Goal: Information Seeking & Learning: Learn about a topic

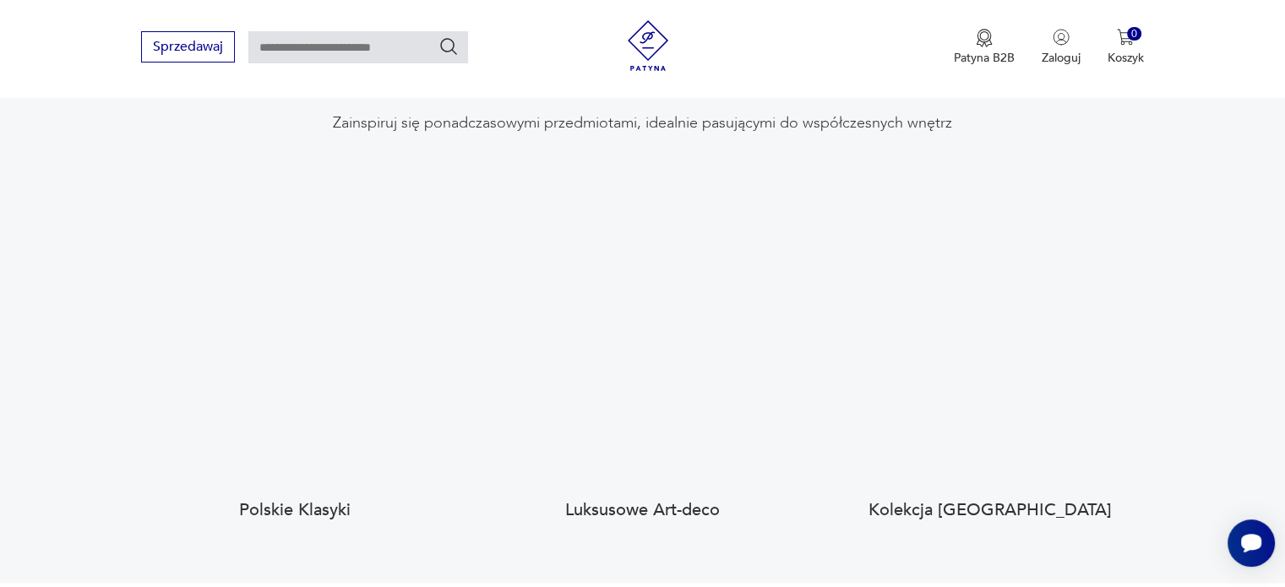
scroll to position [1571, 0]
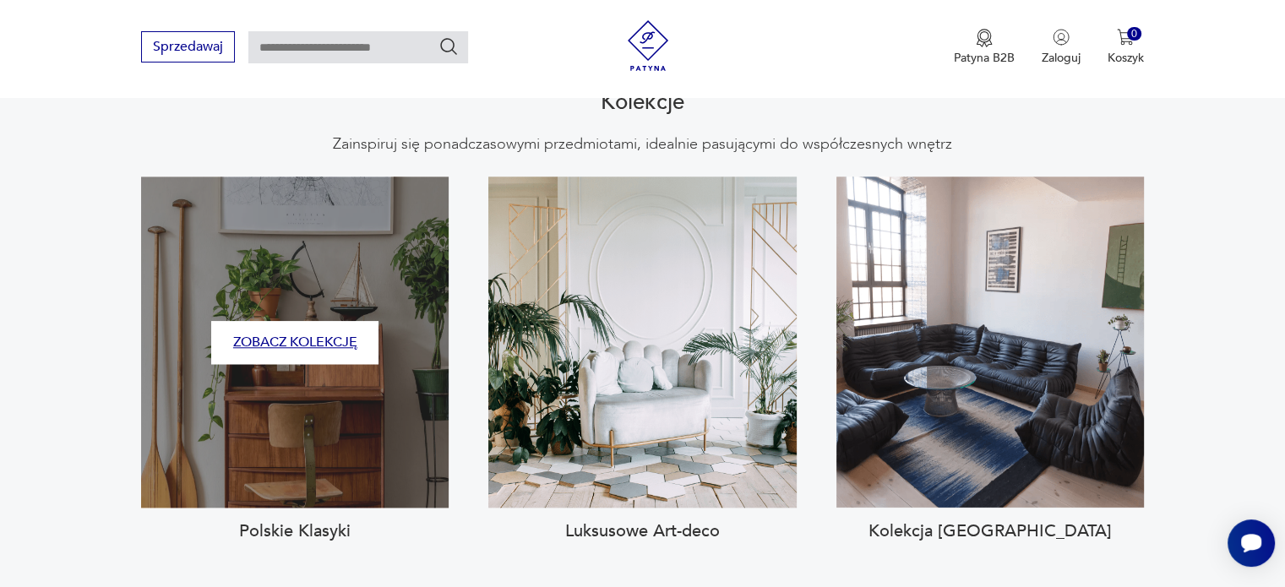
click at [318, 321] on button "Zobacz kolekcję" at bounding box center [294, 342] width 167 height 43
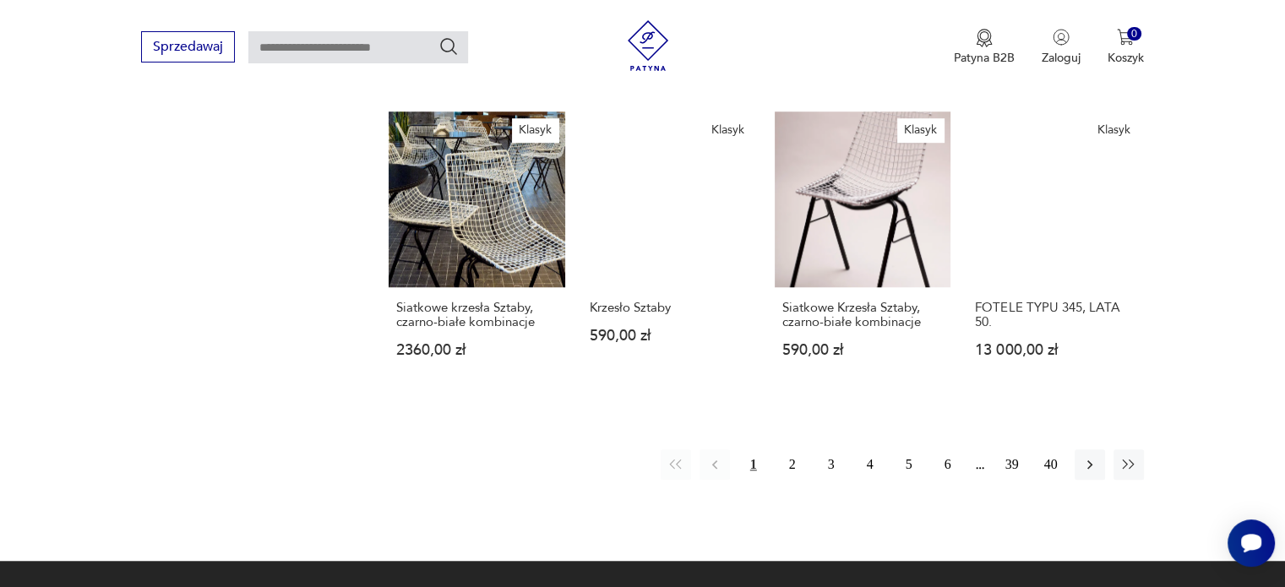
scroll to position [1447, 0]
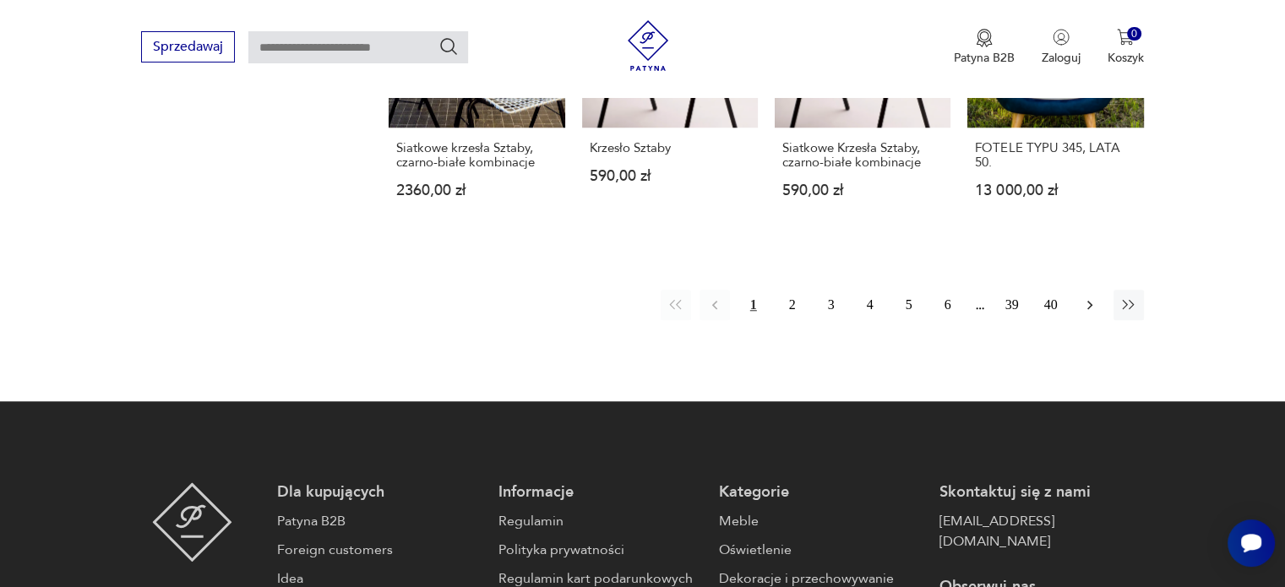
click at [1094, 297] on icon "button" at bounding box center [1089, 305] width 17 height 17
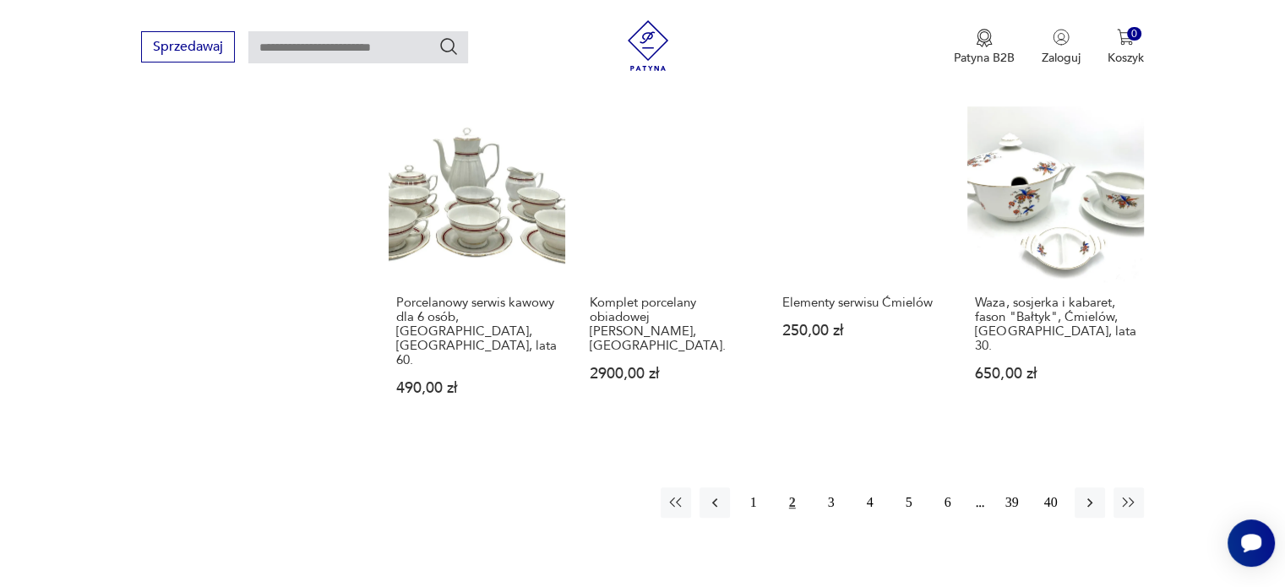
scroll to position [1233, 0]
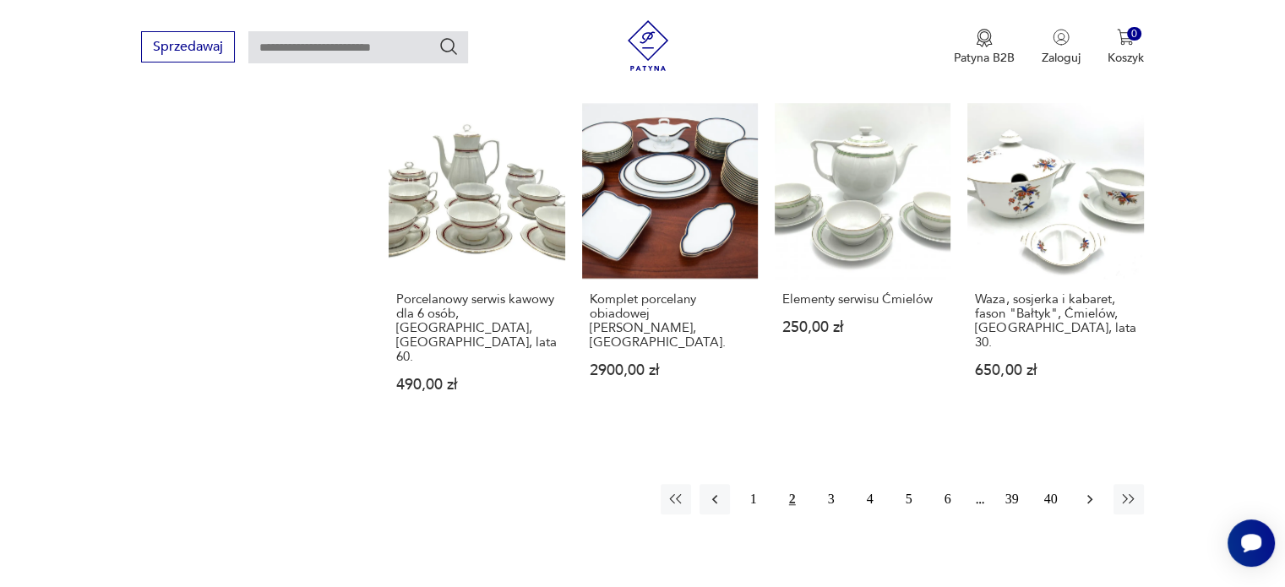
click at [1091, 495] on icon "button" at bounding box center [1089, 499] width 5 height 9
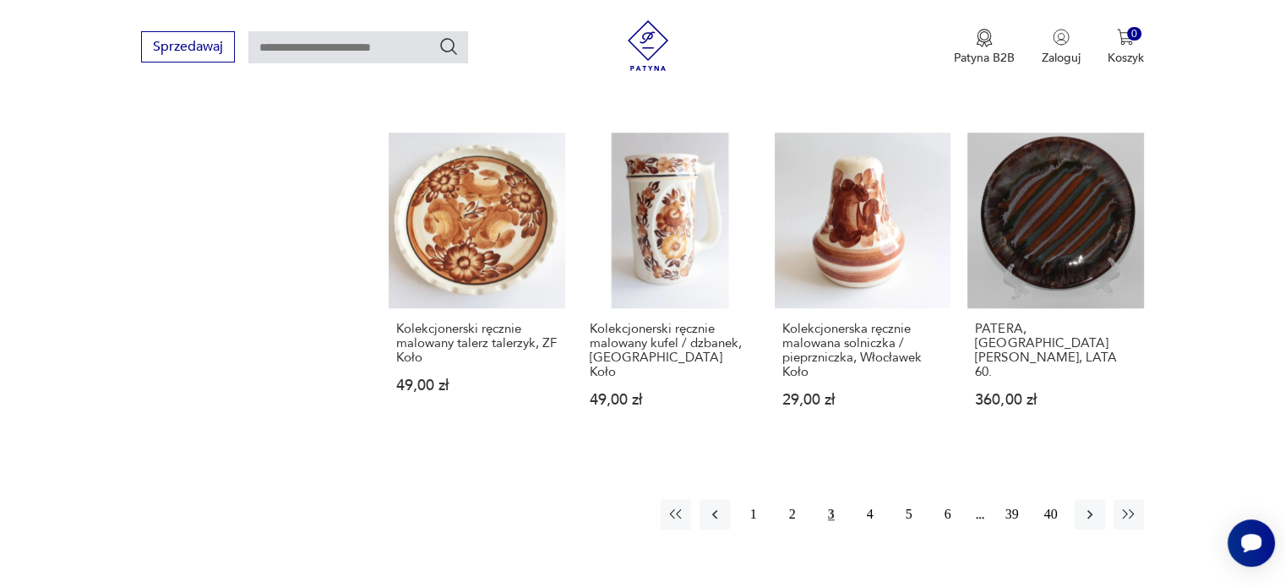
scroll to position [1224, 0]
click at [1094, 505] on icon "button" at bounding box center [1089, 513] width 17 height 17
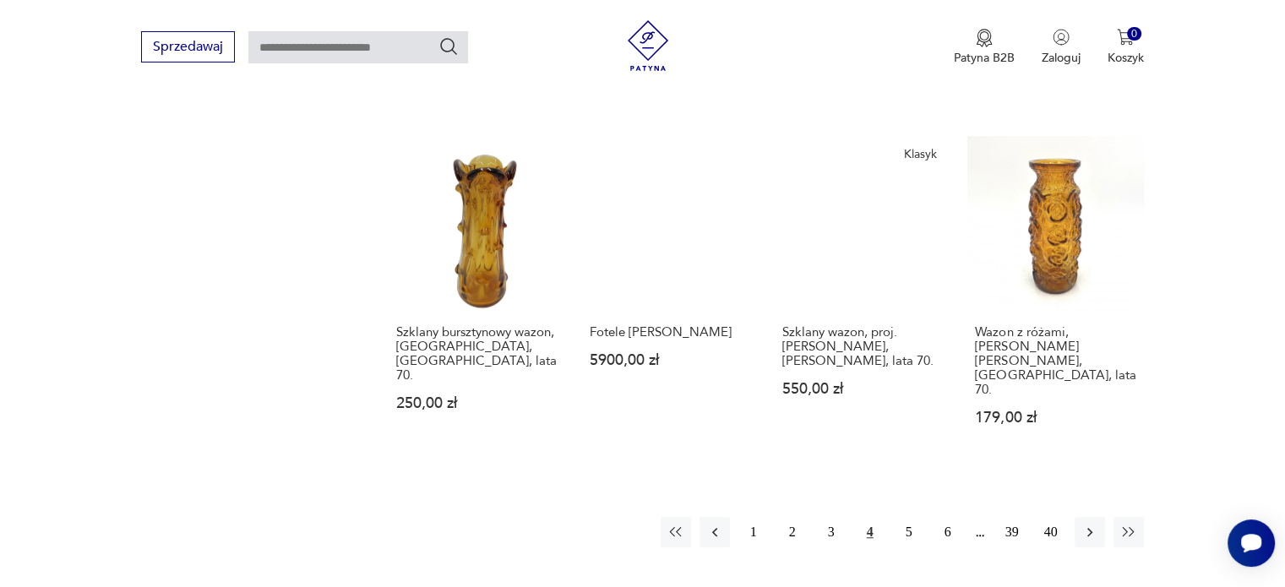
scroll to position [1286, 0]
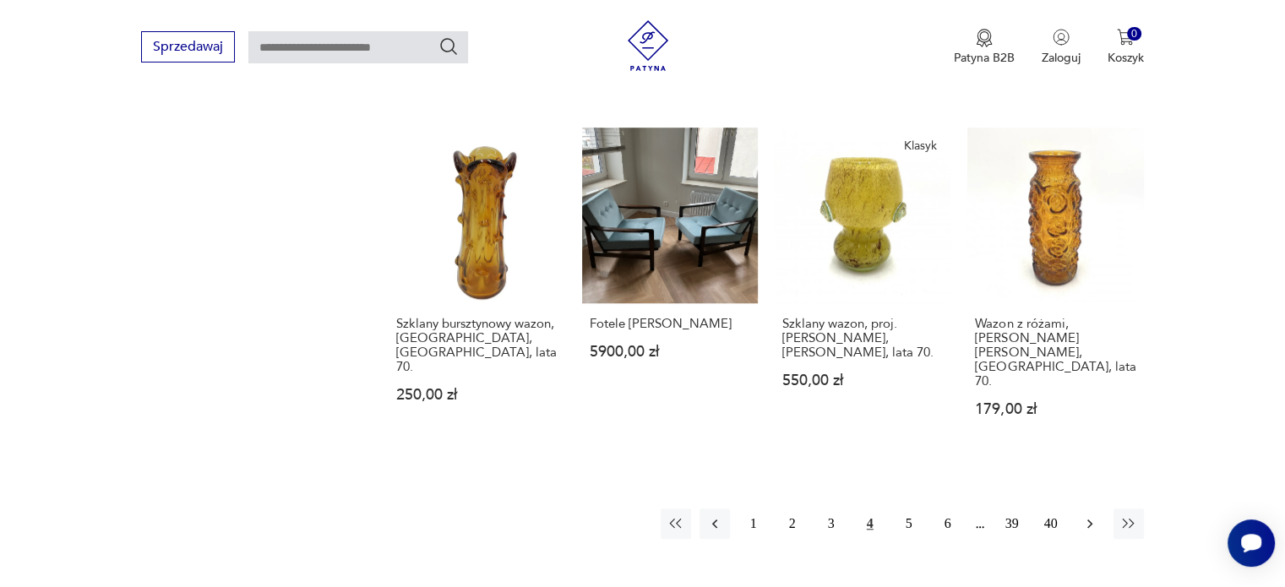
click at [1095, 515] on icon "button" at bounding box center [1089, 523] width 17 height 17
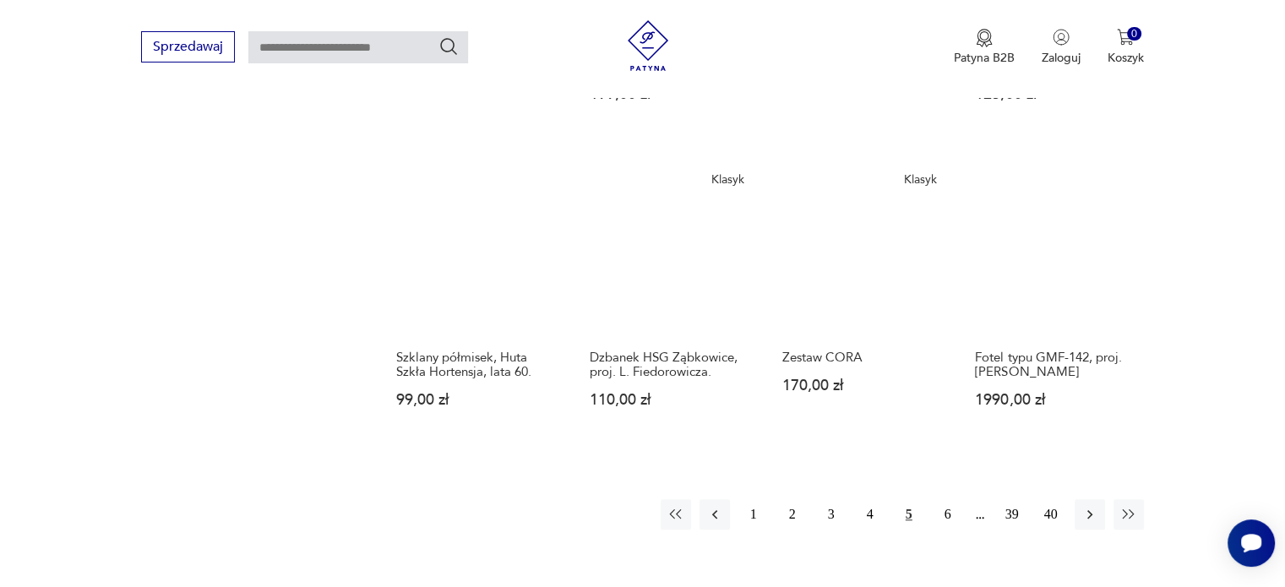
scroll to position [1262, 0]
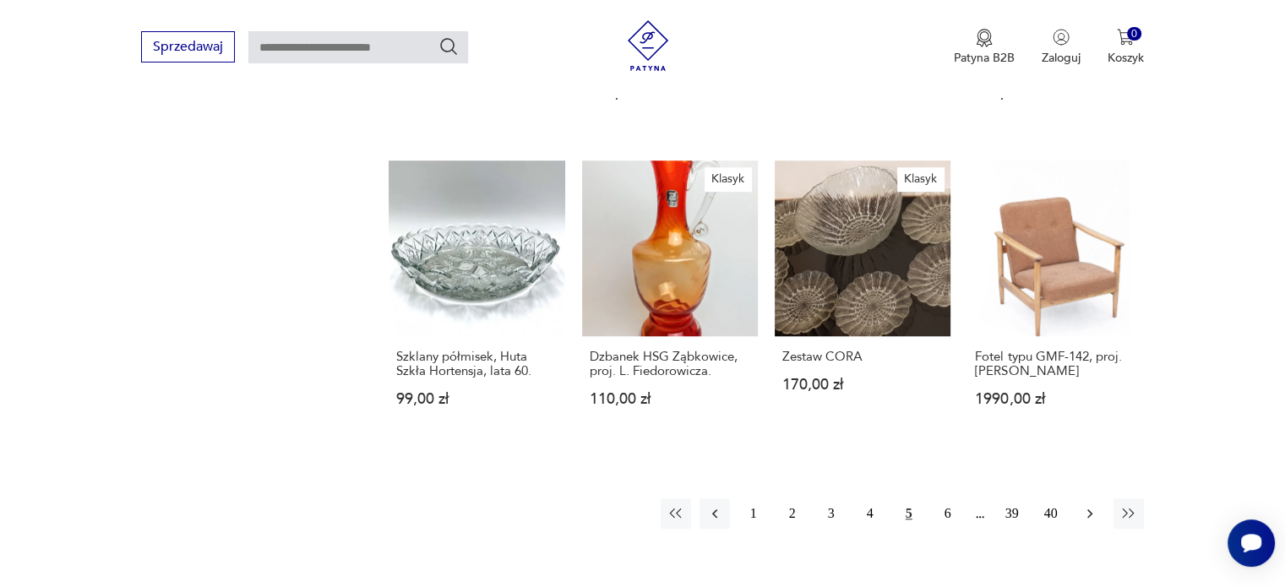
click at [1091, 498] on button "button" at bounding box center [1090, 513] width 30 height 30
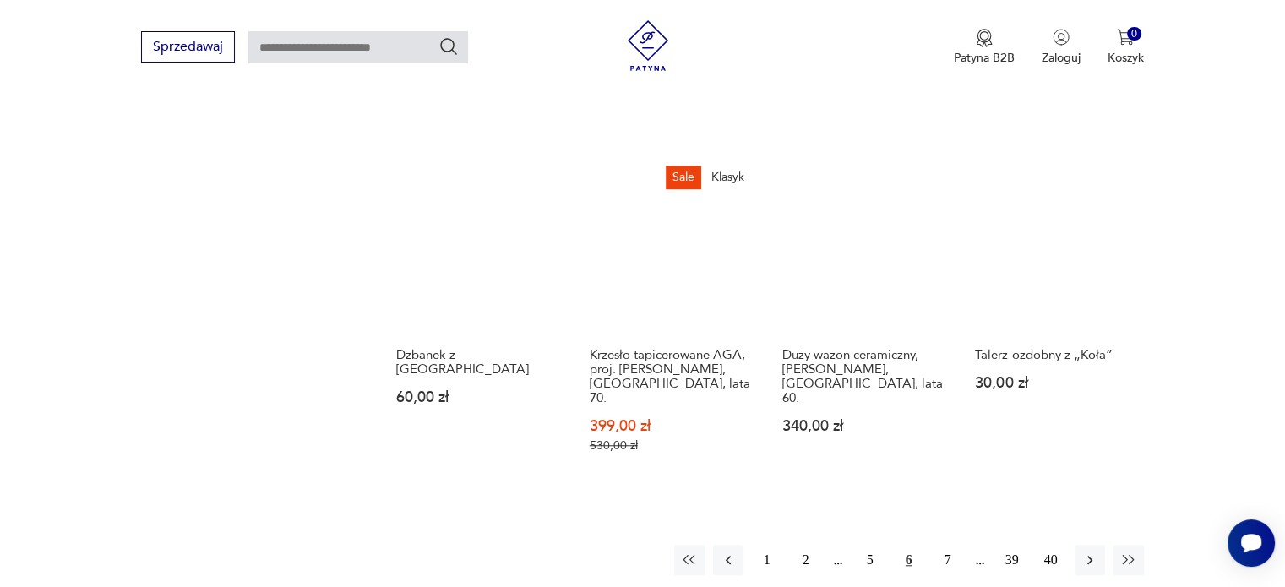
scroll to position [1304, 0]
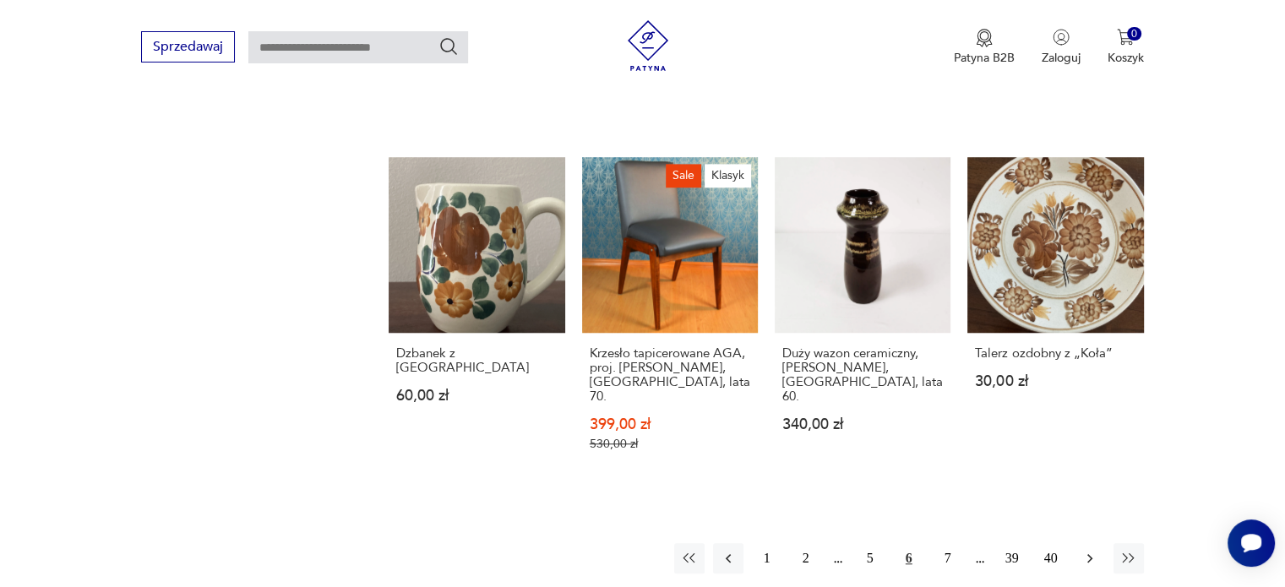
click at [1088, 550] on icon "button" at bounding box center [1089, 558] width 17 height 17
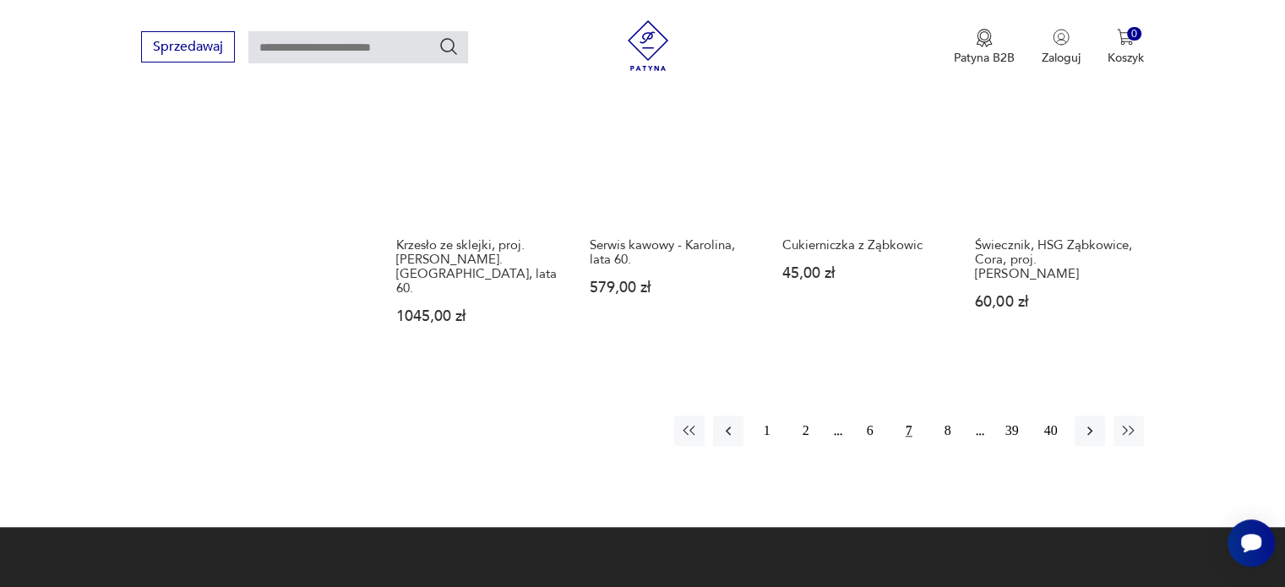
scroll to position [1364, 0]
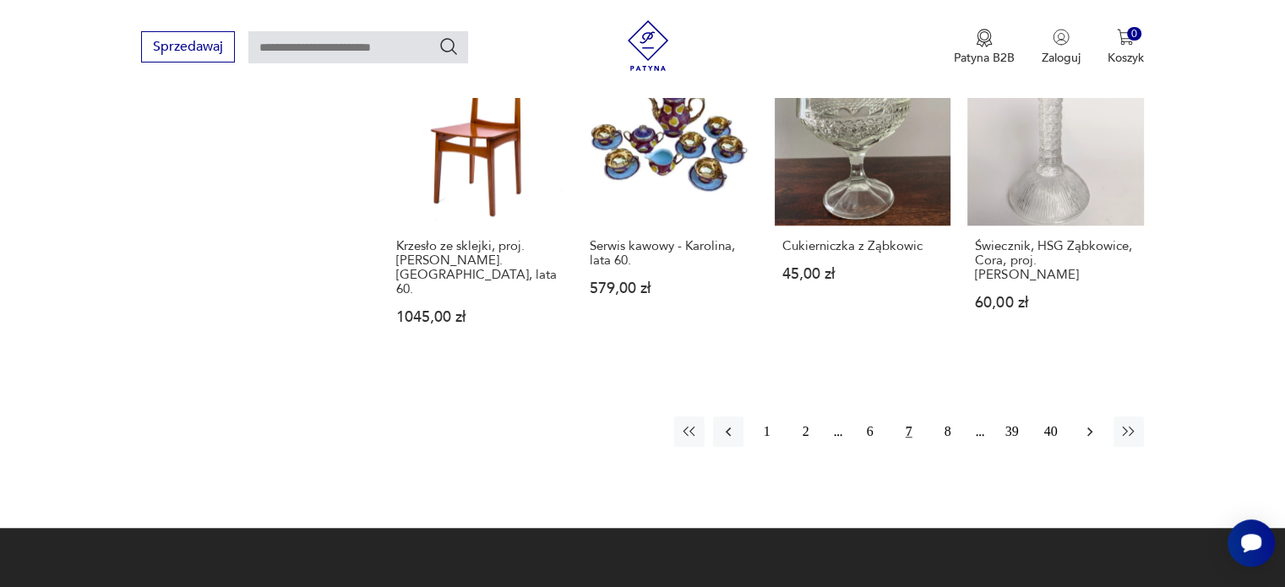
click at [1093, 423] on icon "button" at bounding box center [1089, 431] width 17 height 17
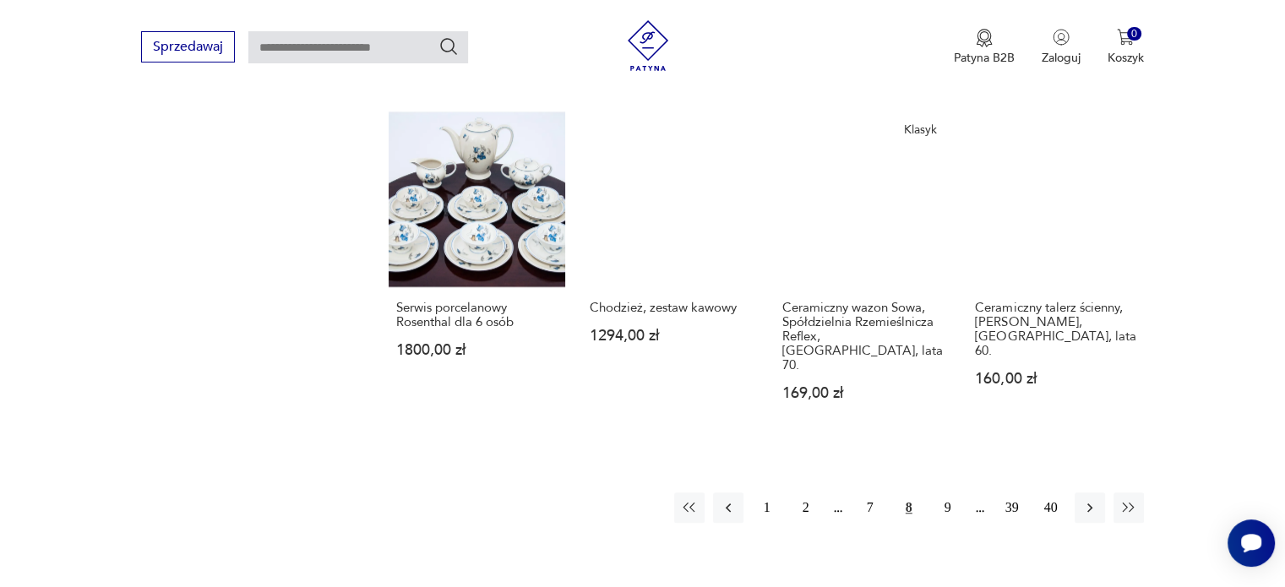
scroll to position [1283, 0]
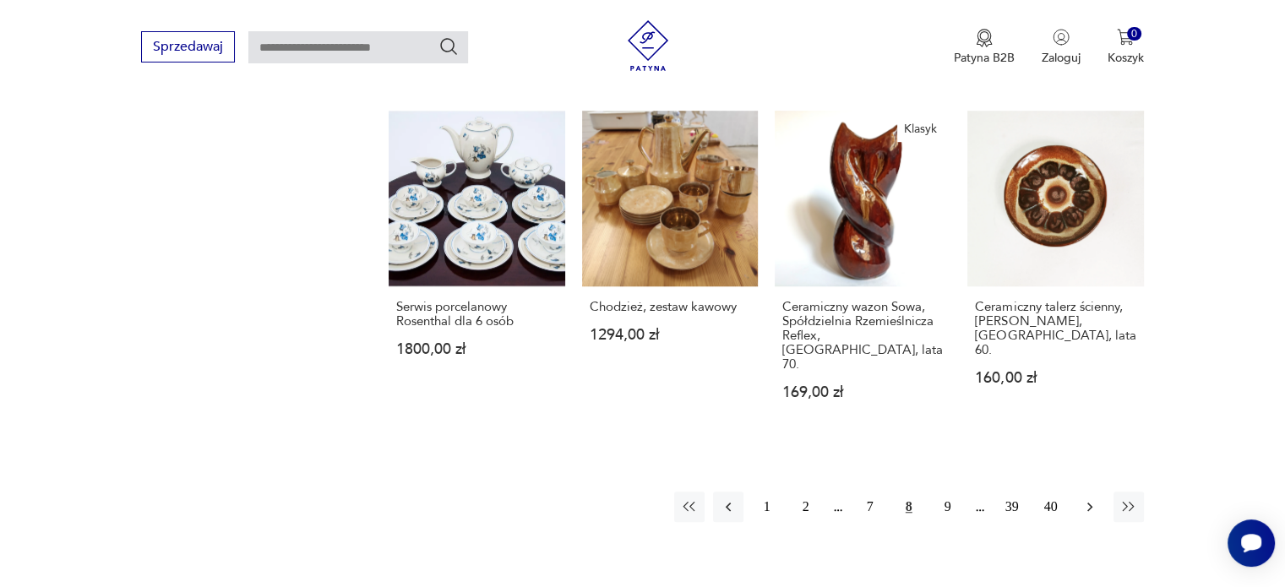
click at [1091, 498] on icon "button" at bounding box center [1089, 506] width 17 height 17
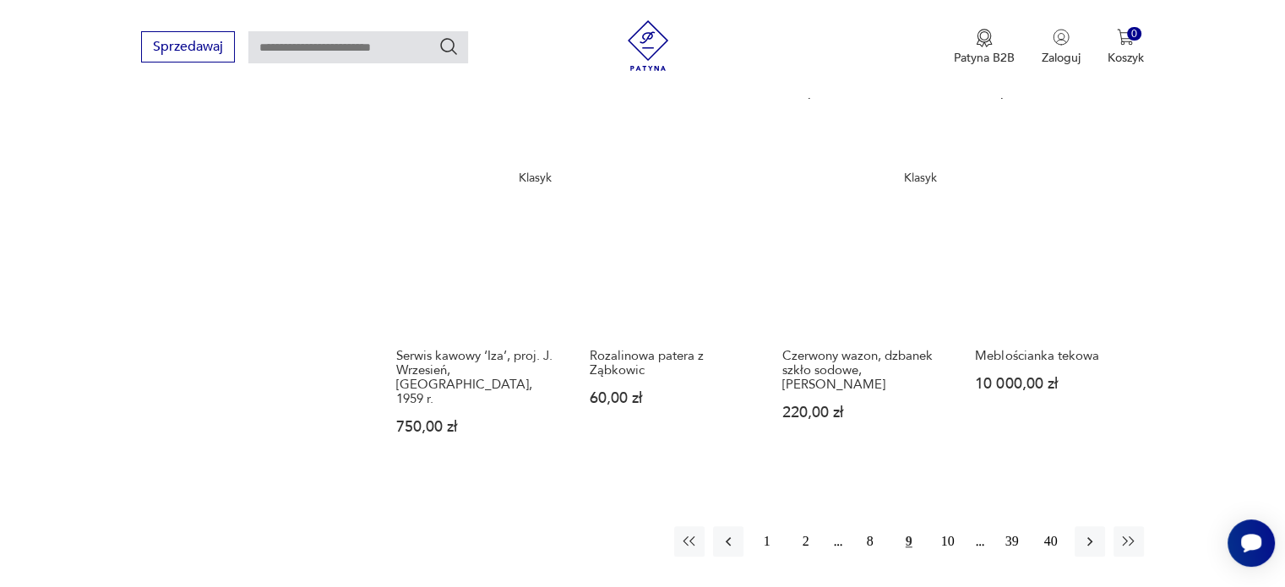
scroll to position [1279, 0]
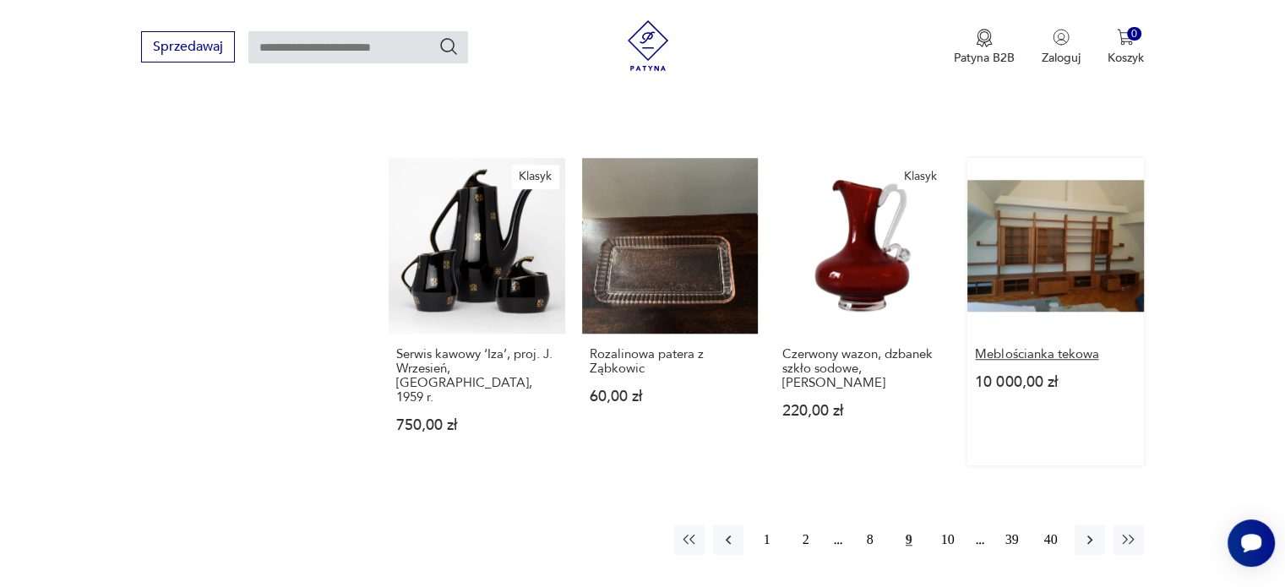
click at [1065, 347] on h3 "Meblościanka tekowa" at bounding box center [1055, 354] width 161 height 14
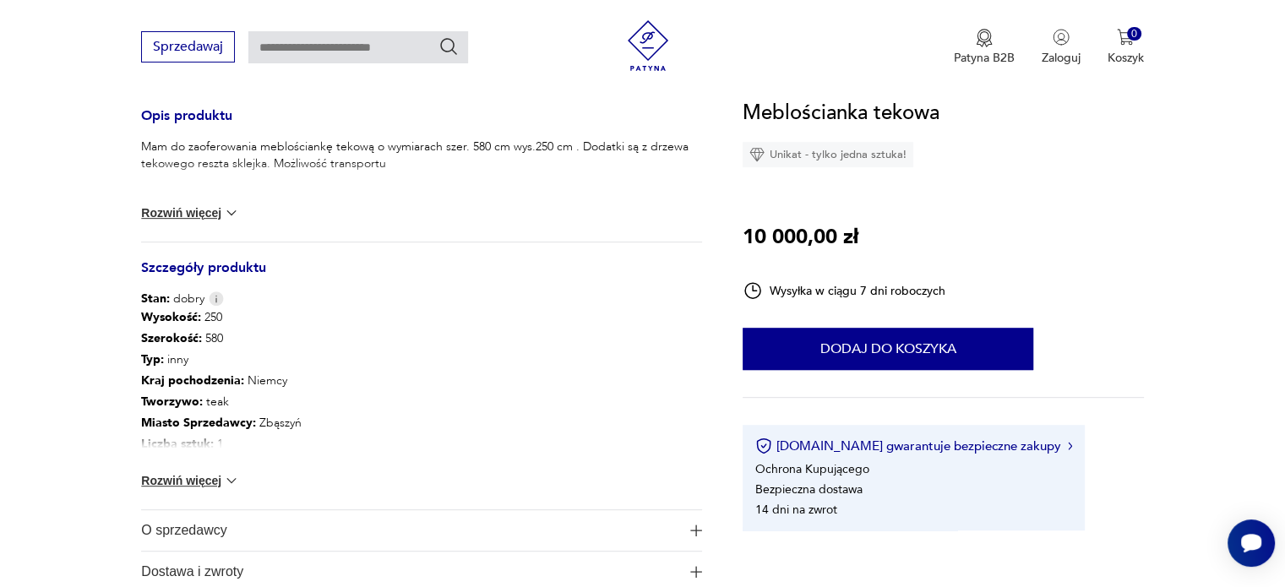
scroll to position [699, 0]
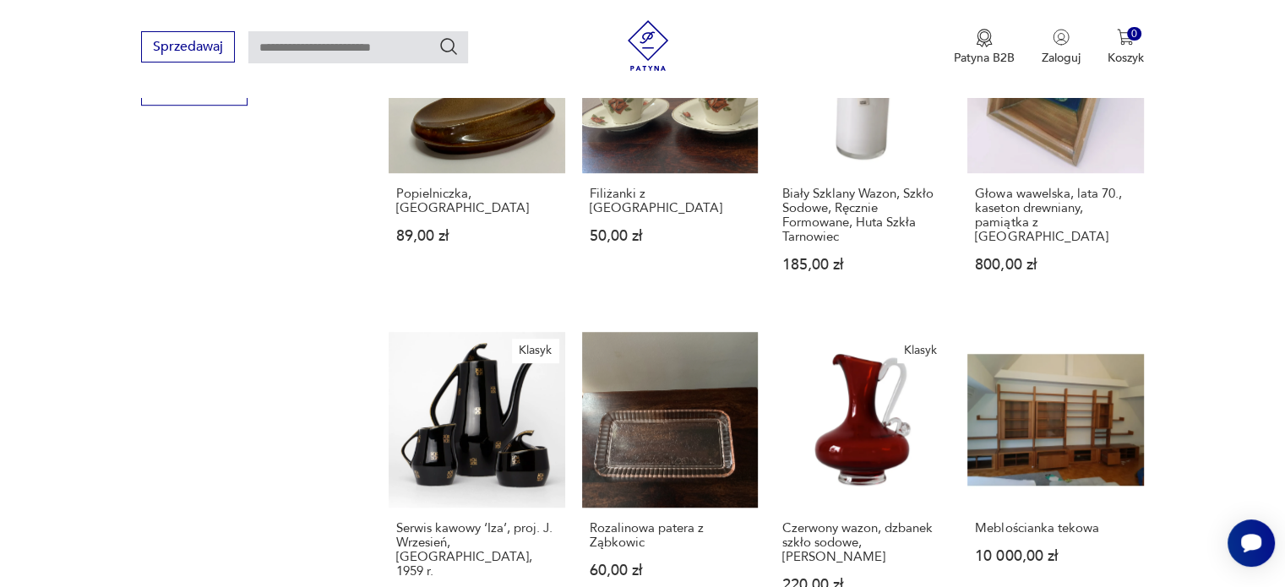
scroll to position [1318, 0]
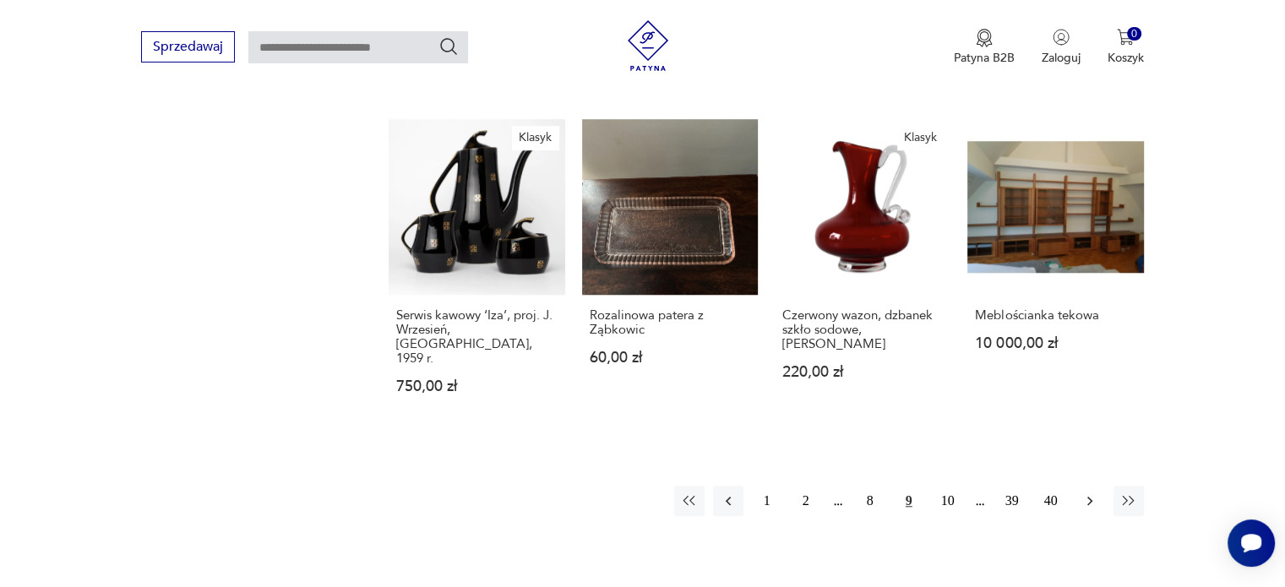
click at [1085, 493] on icon "button" at bounding box center [1089, 501] width 17 height 17
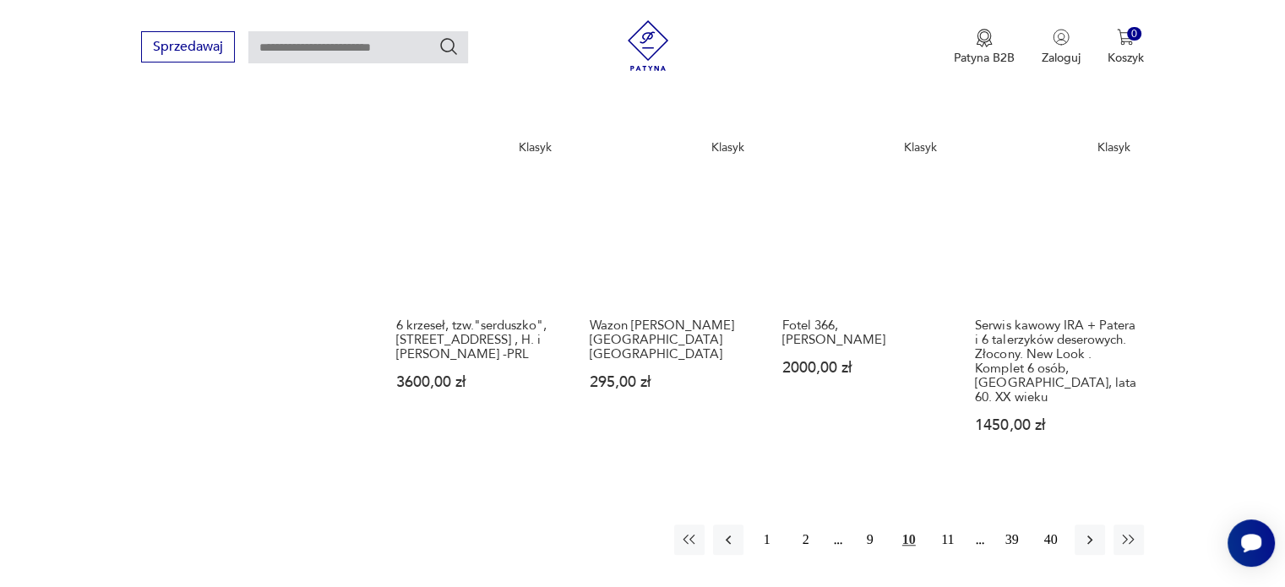
scroll to position [1321, 0]
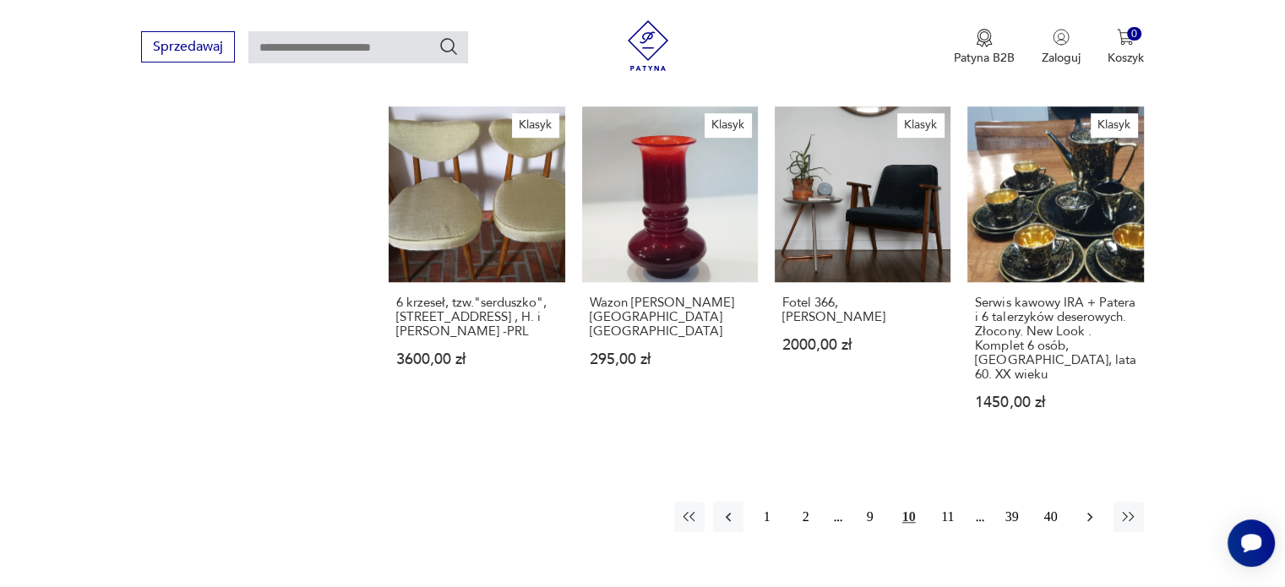
click at [1084, 509] on icon "button" at bounding box center [1089, 517] width 17 height 17
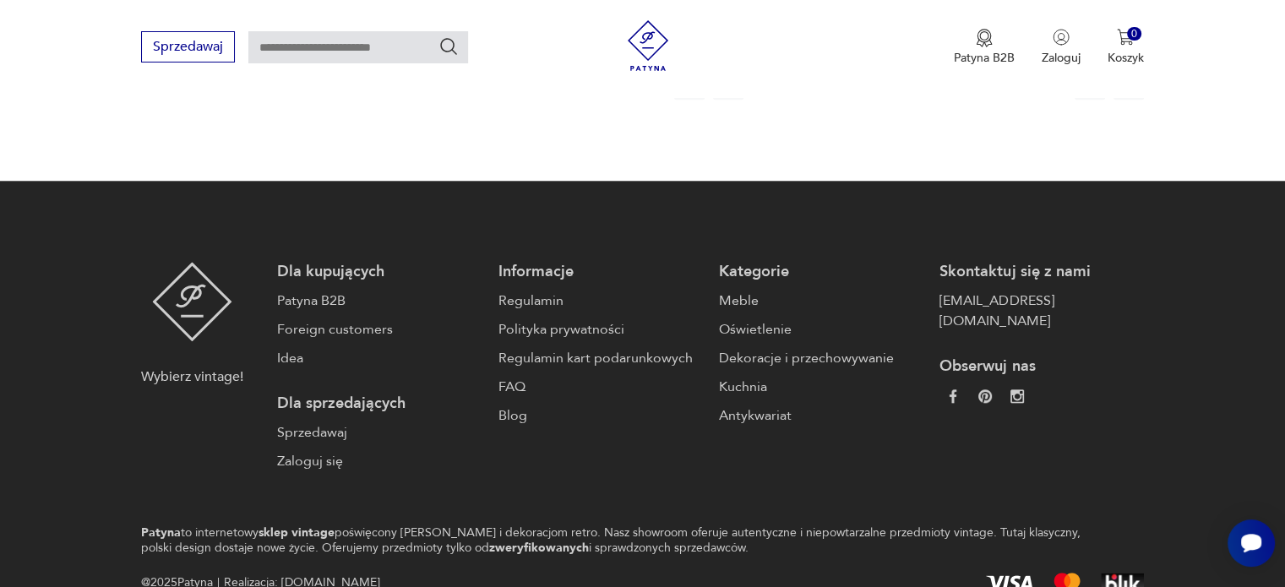
scroll to position [1370, 0]
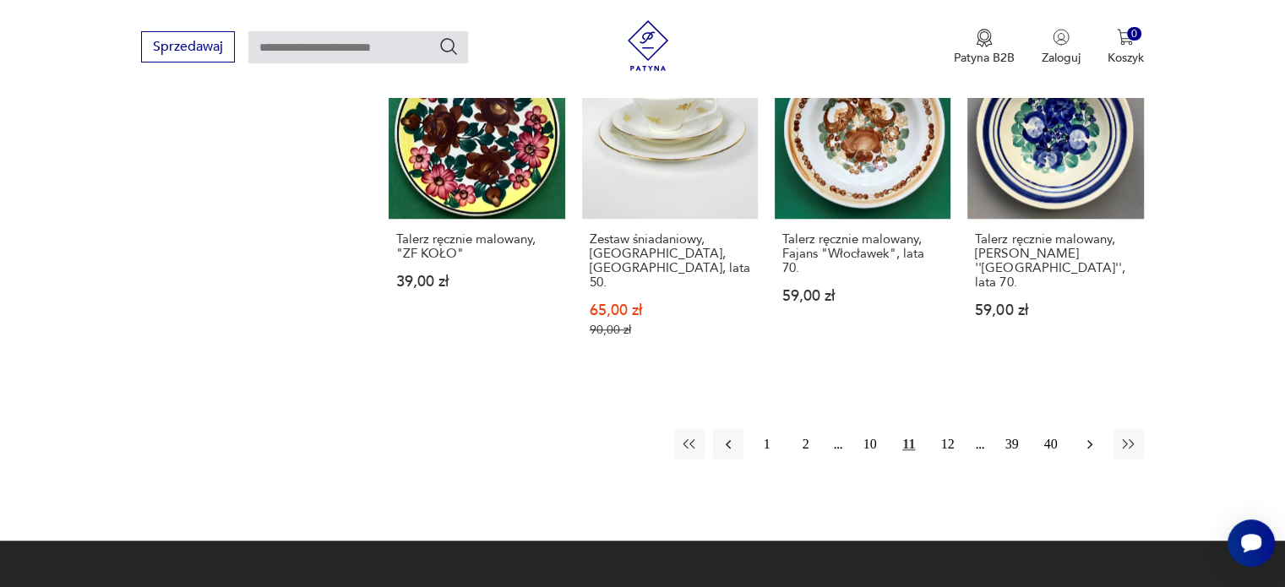
click at [1086, 436] on icon "button" at bounding box center [1089, 444] width 17 height 17
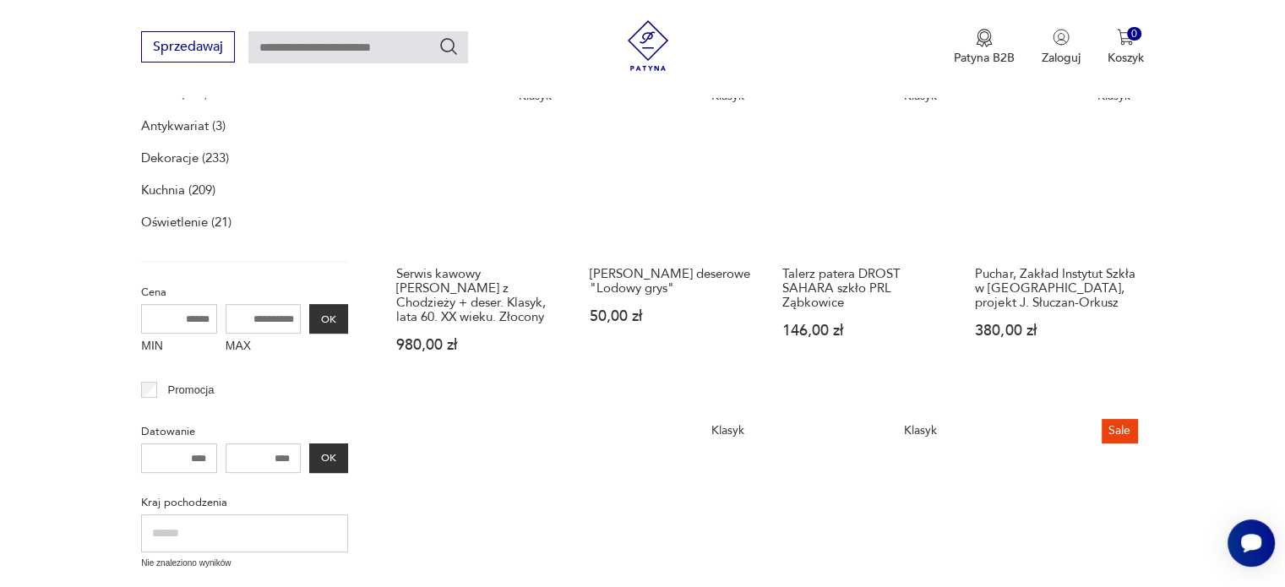
scroll to position [297, 0]
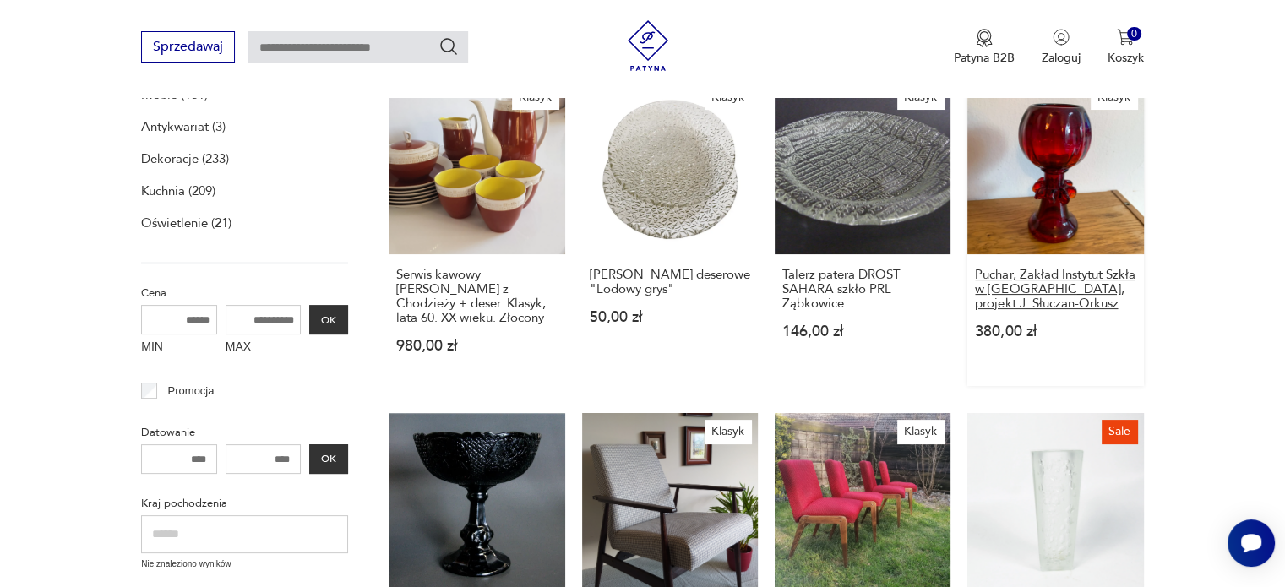
click at [1047, 270] on h3 "Puchar, Zakład Instytut Szkła w [GEOGRAPHIC_DATA], projekt J. Słuczan-Orkusz" at bounding box center [1055, 289] width 161 height 43
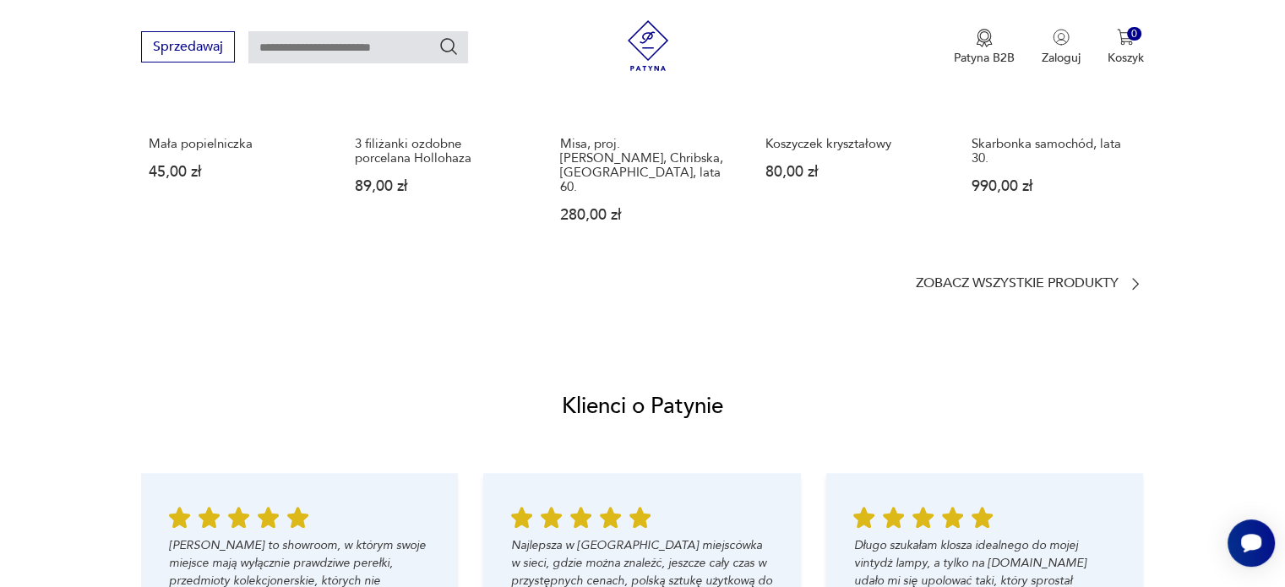
scroll to position [1490, 0]
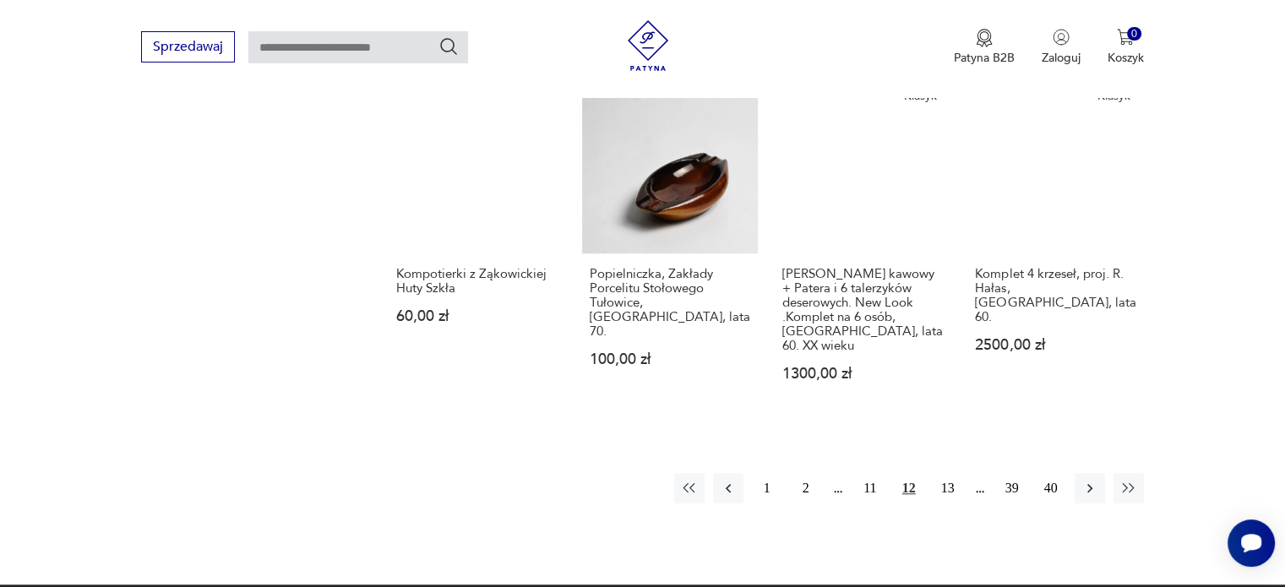
scroll to position [1326, 0]
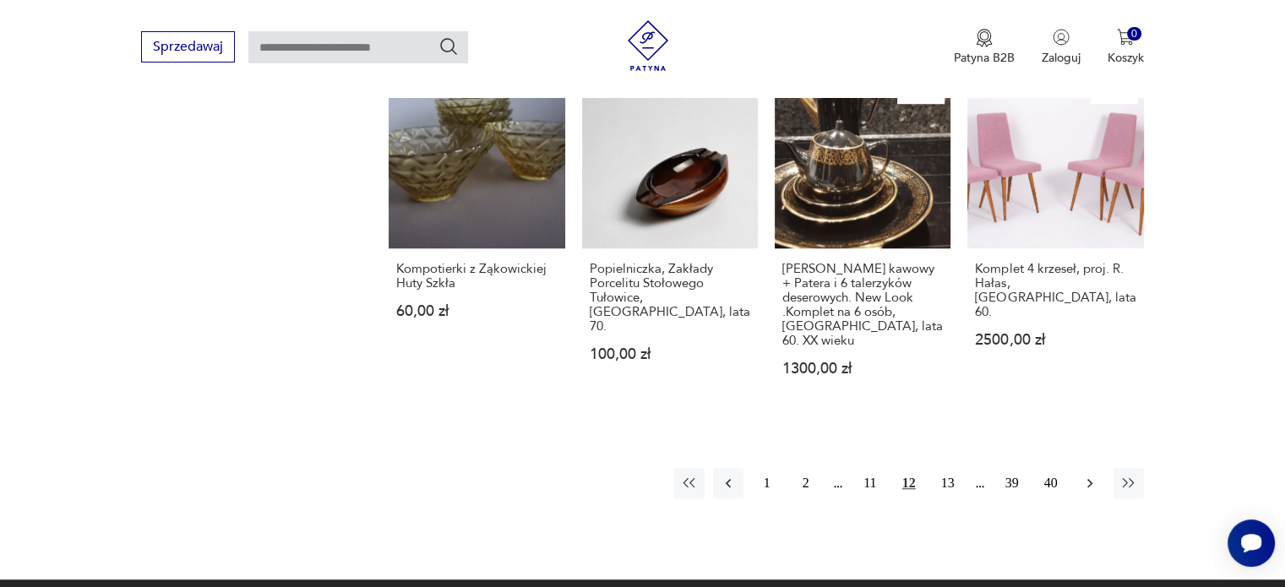
click at [1091, 479] on icon "button" at bounding box center [1089, 483] width 5 height 9
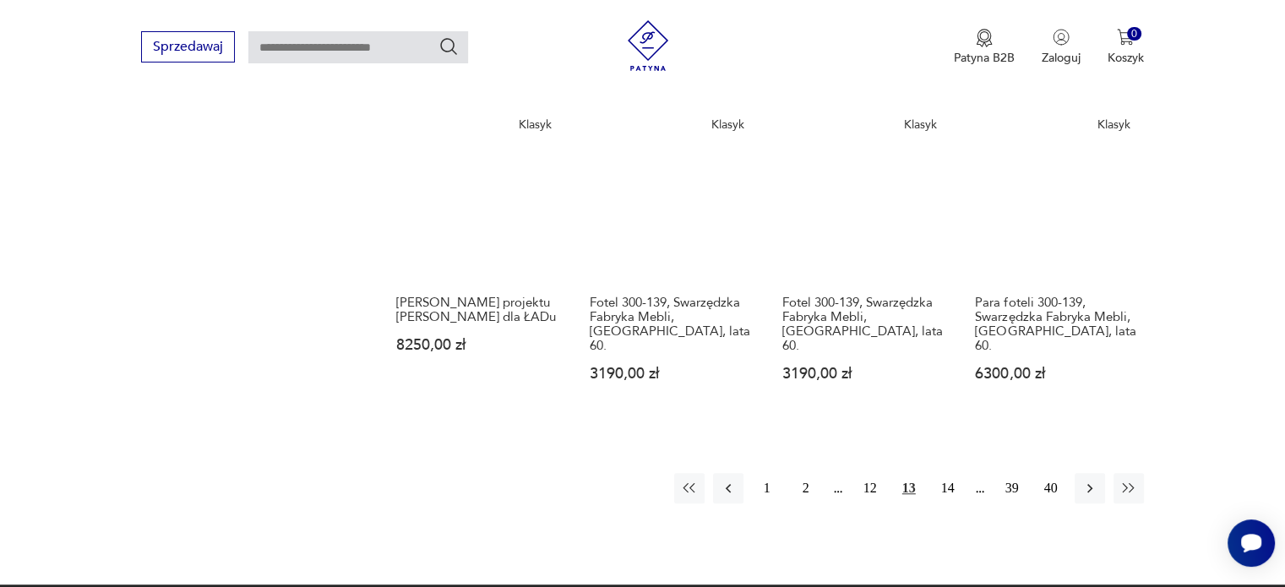
scroll to position [1231, 0]
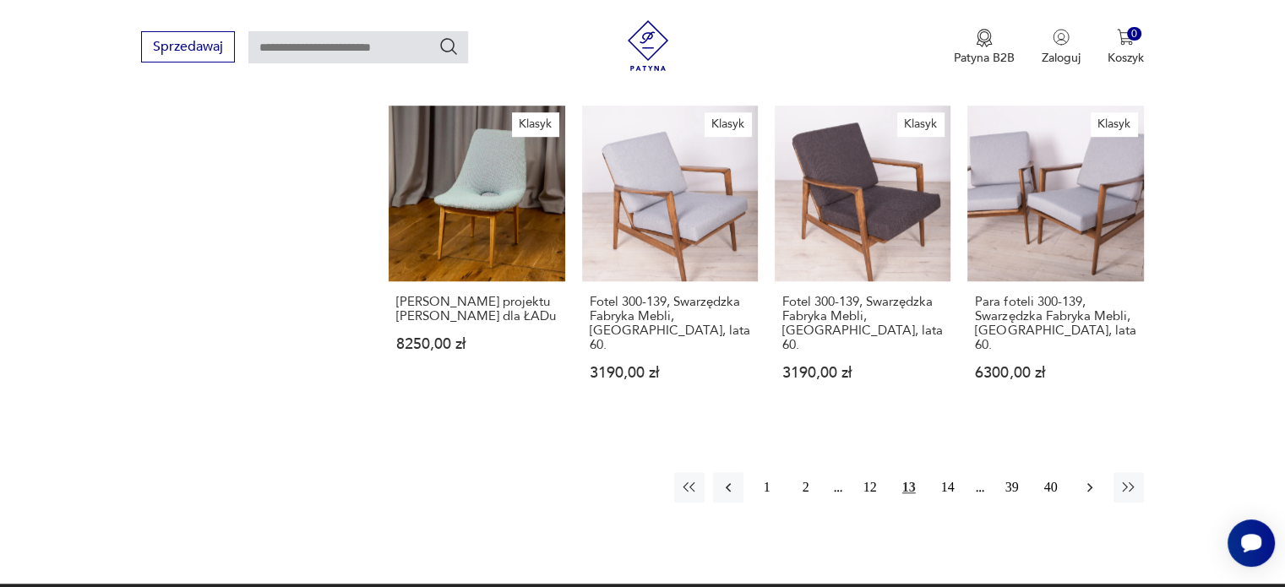
click at [1094, 479] on icon "button" at bounding box center [1089, 487] width 17 height 17
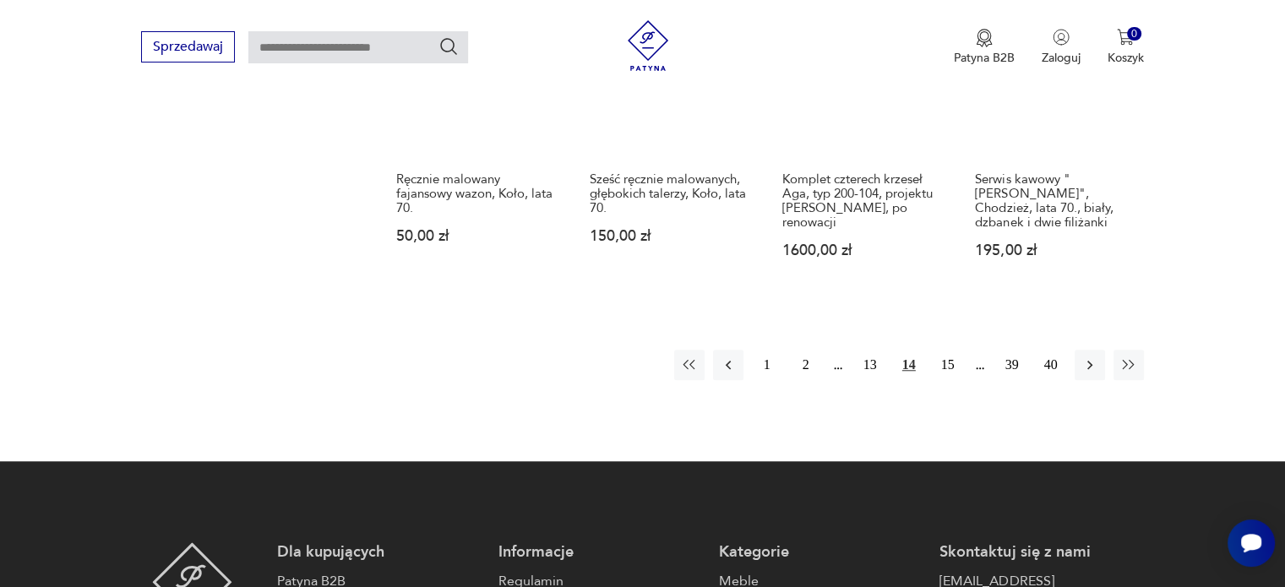
scroll to position [1397, 0]
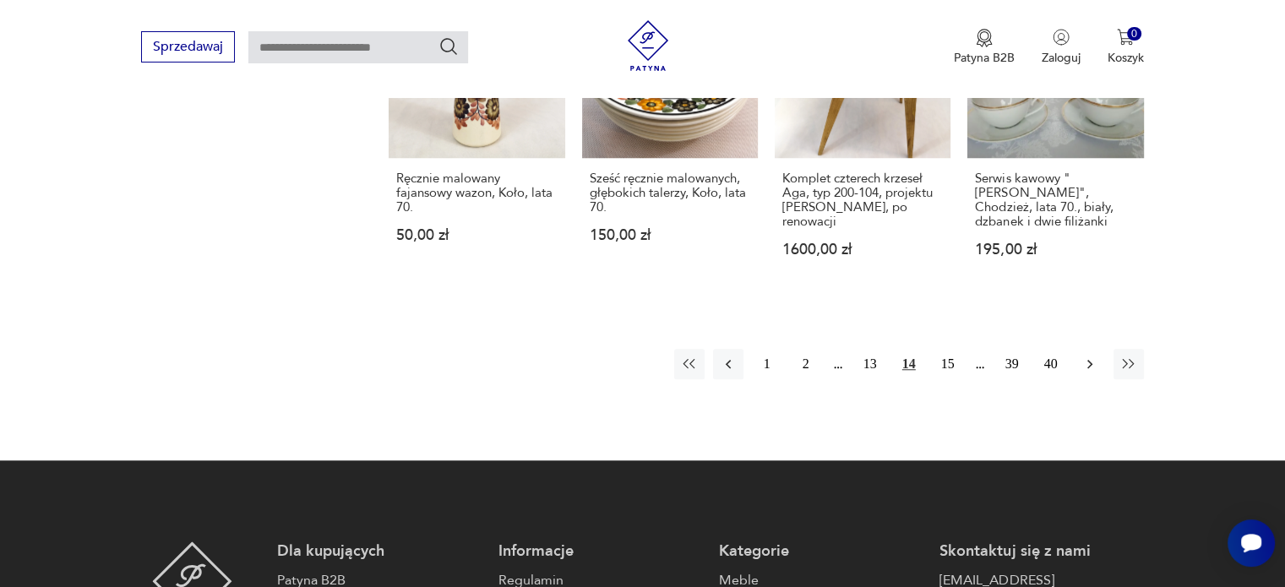
click at [1090, 356] on icon "button" at bounding box center [1089, 364] width 17 height 17
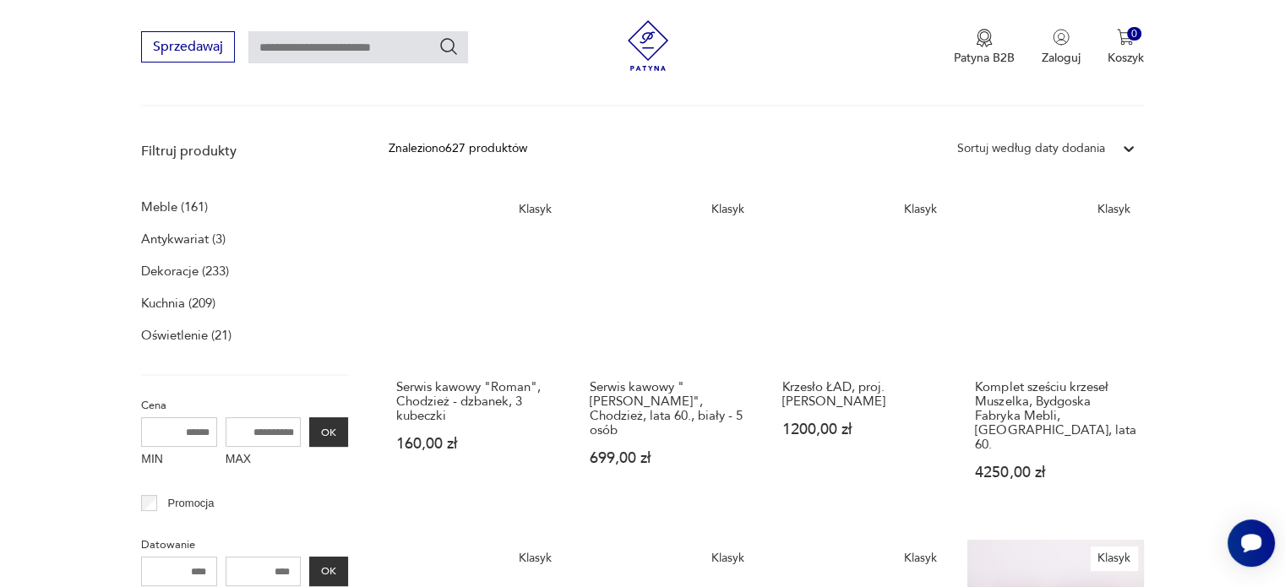
scroll to position [188, 0]
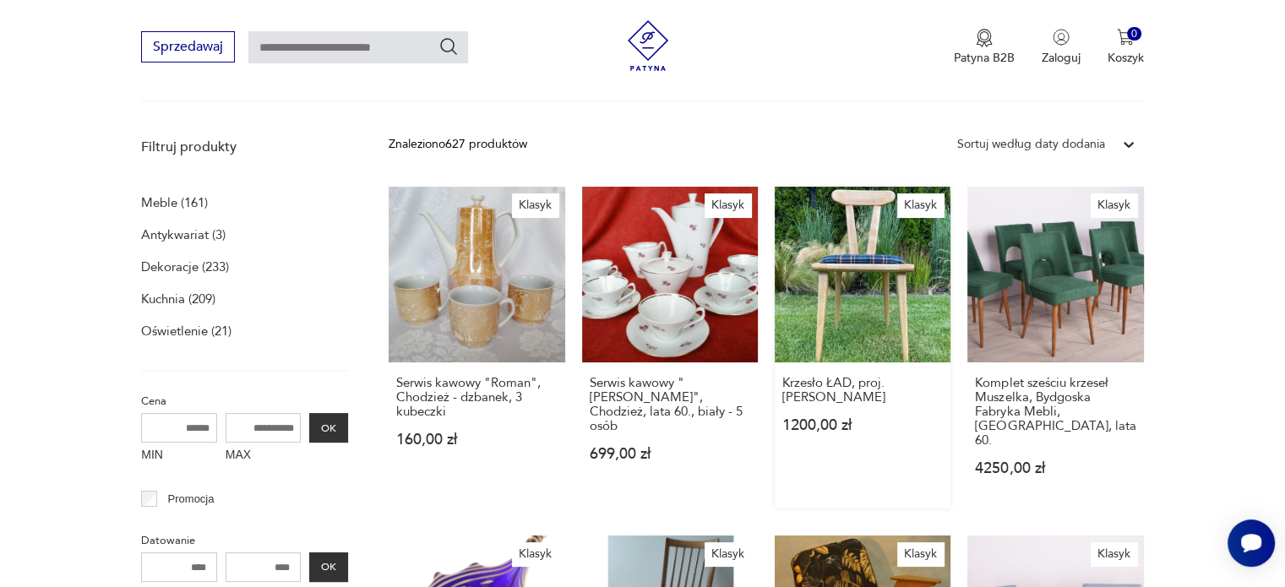
click at [876, 273] on link "Klasyk Krzesło ŁAD, proj. [PERSON_NAME] 1200,00 zł" at bounding box center [863, 348] width 176 height 322
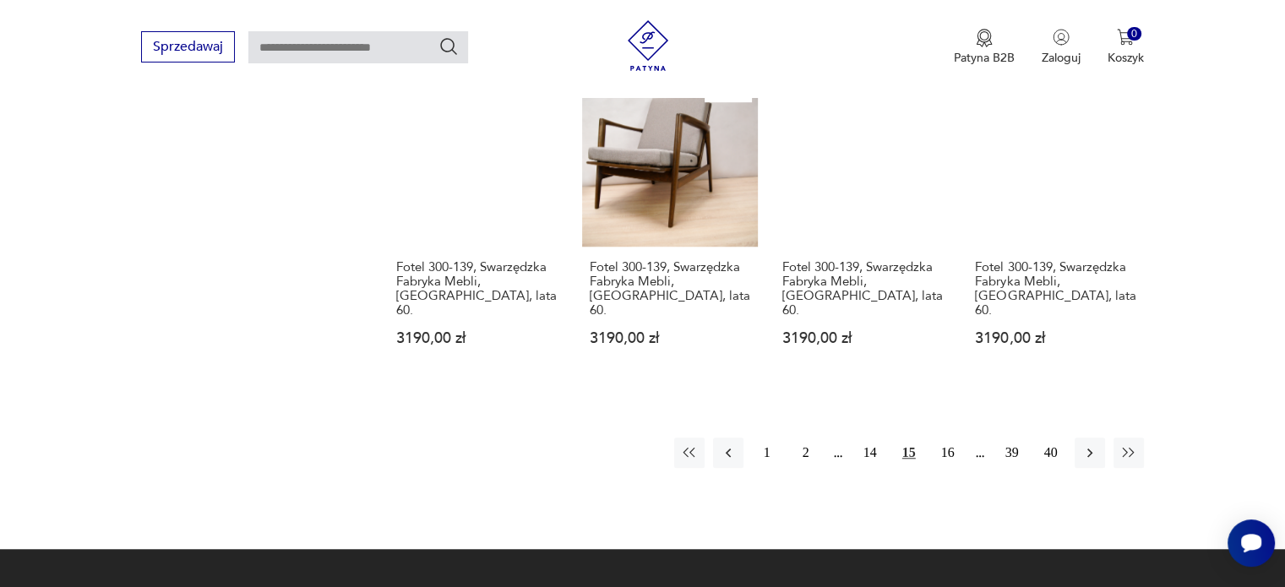
scroll to position [1330, 0]
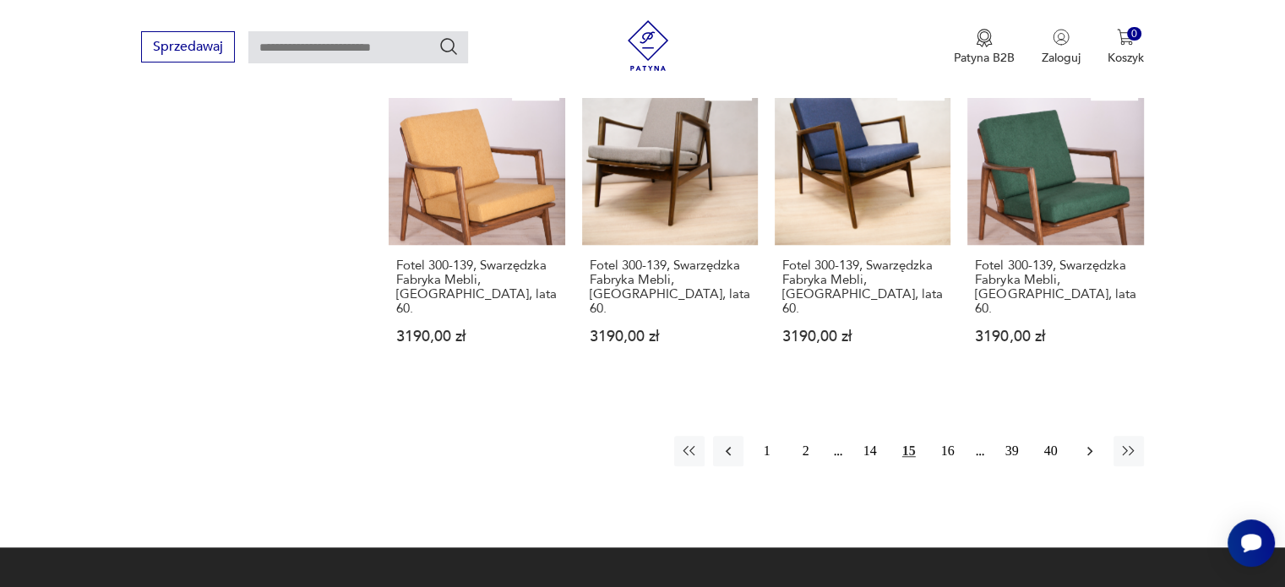
click at [1086, 443] on icon "button" at bounding box center [1089, 451] width 17 height 17
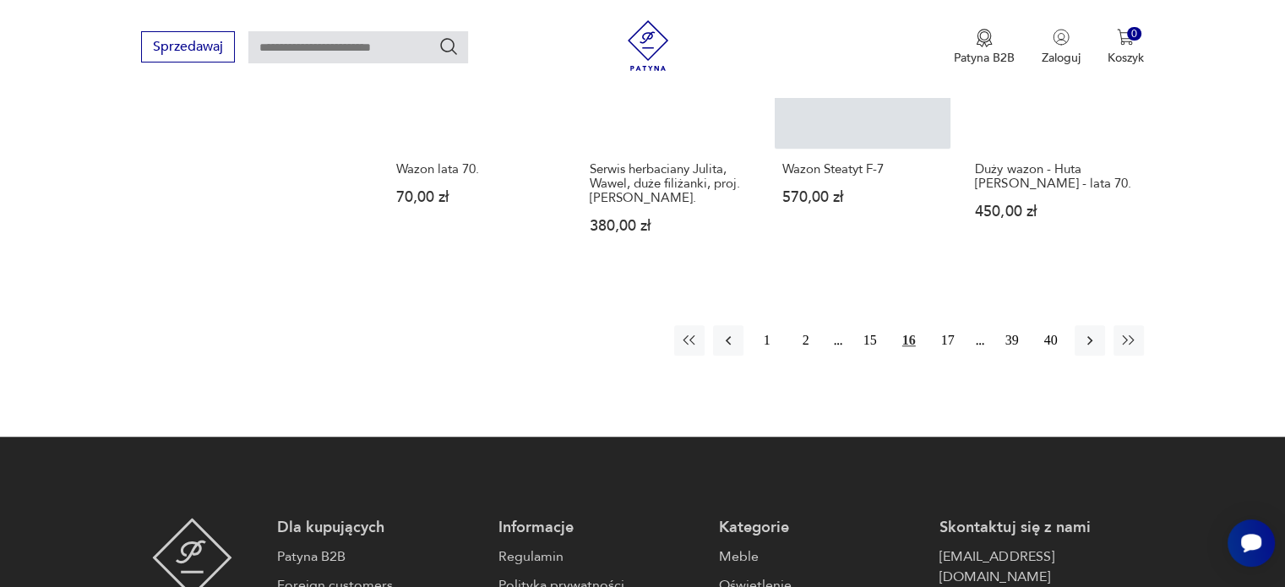
scroll to position [1379, 0]
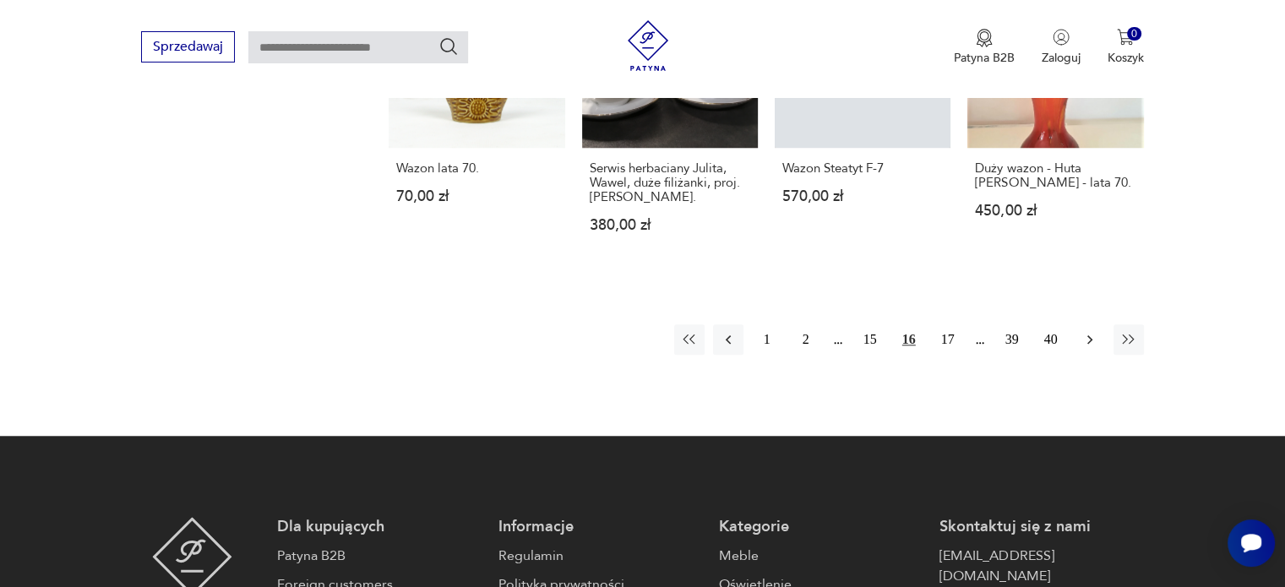
click at [1087, 331] on icon "button" at bounding box center [1089, 339] width 17 height 17
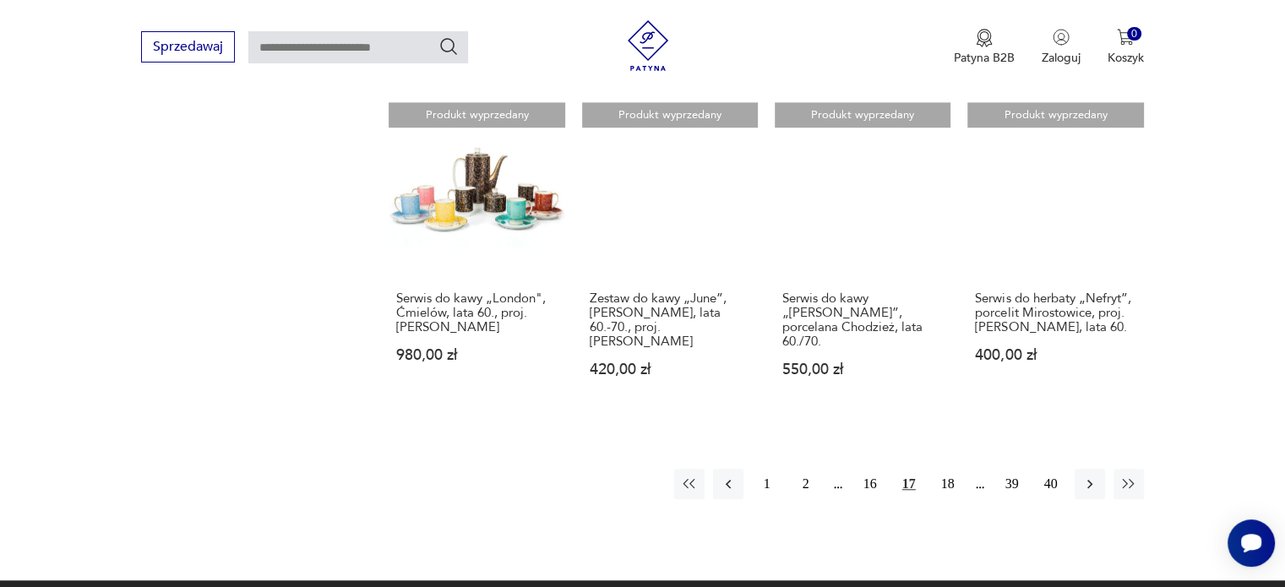
scroll to position [1321, 0]
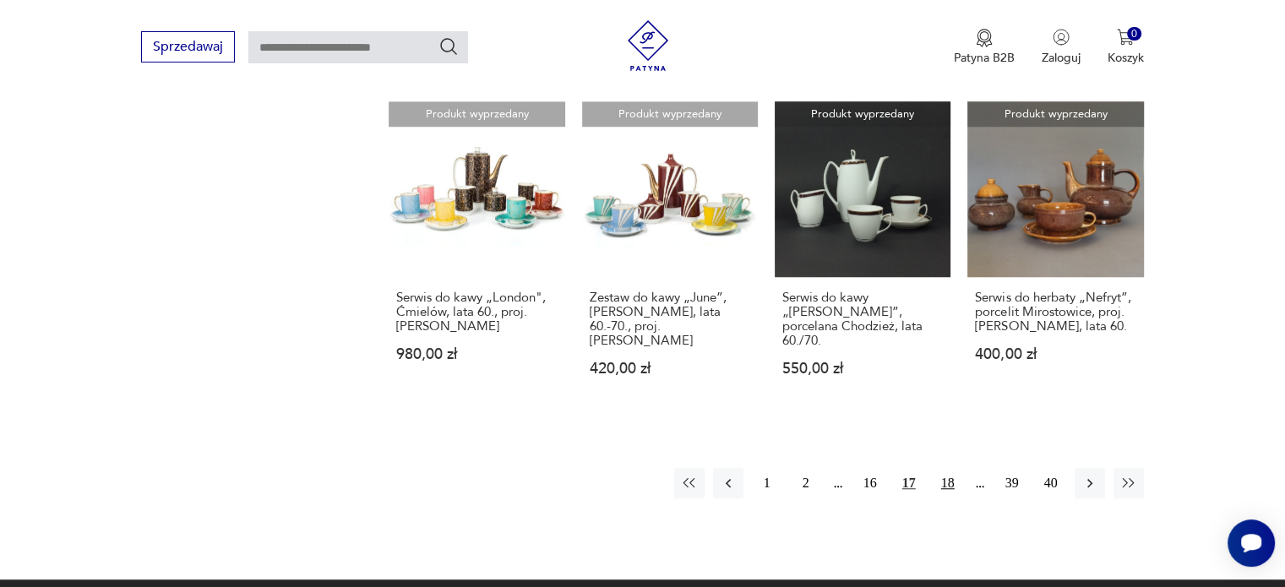
click at [950, 468] on button "18" at bounding box center [948, 483] width 30 height 30
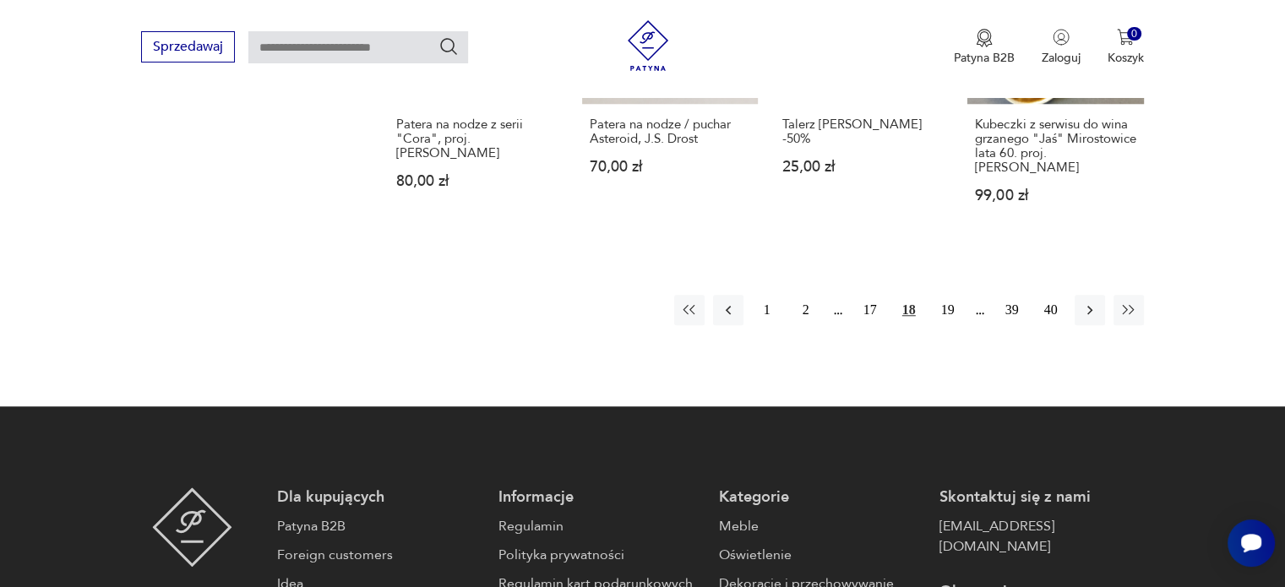
scroll to position [1481, 0]
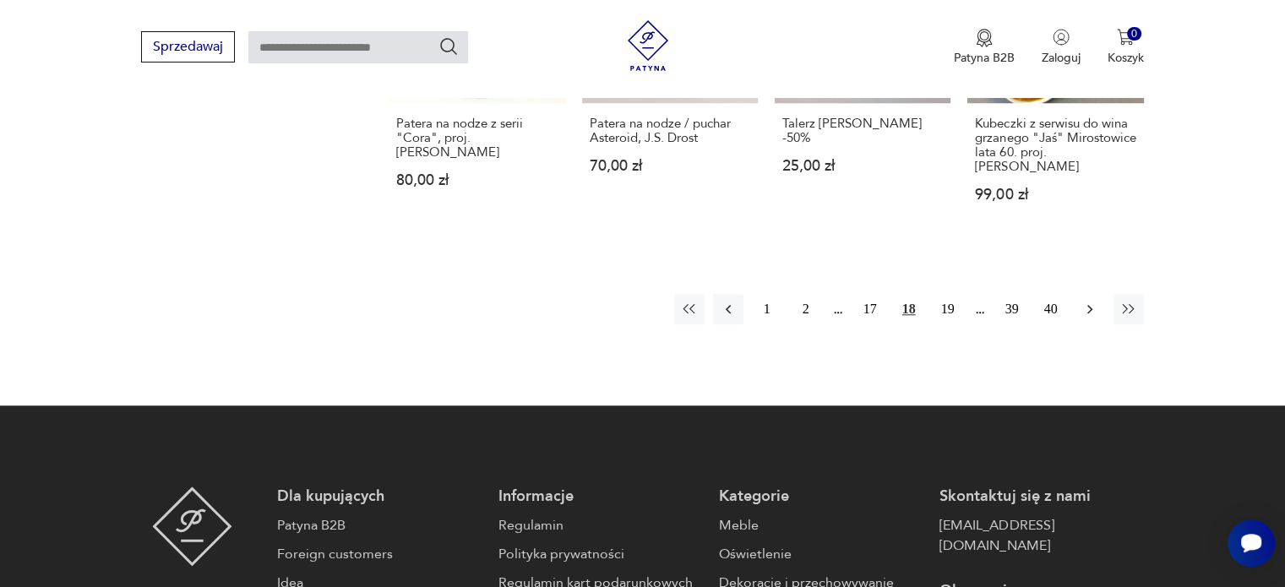
click at [1092, 301] on icon "button" at bounding box center [1089, 309] width 17 height 17
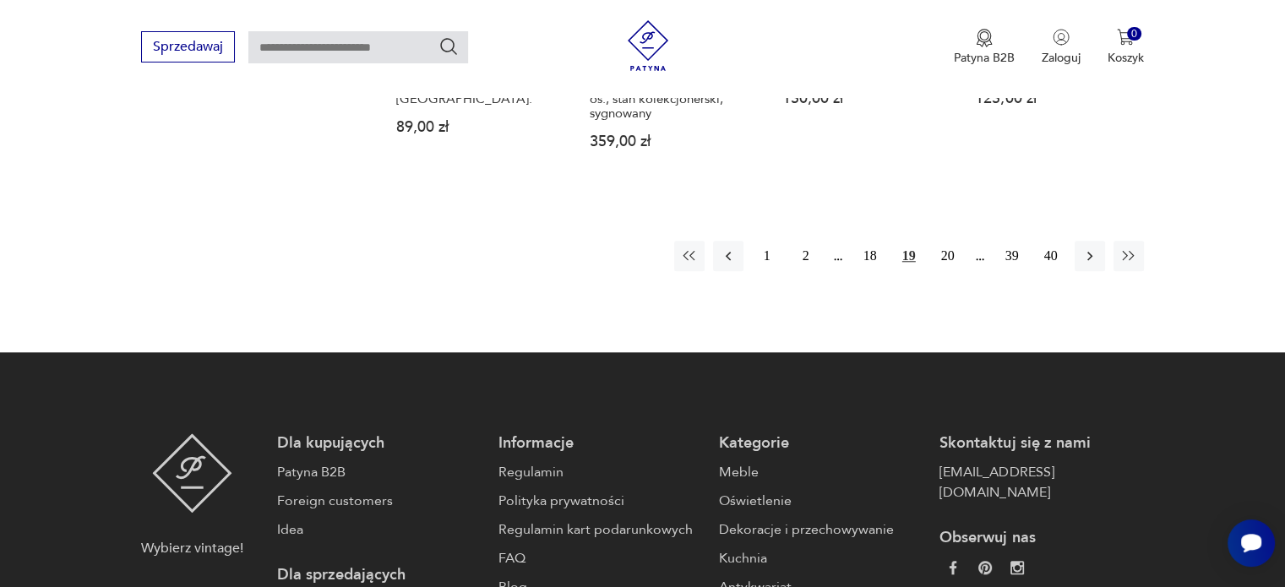
scroll to position [1523, 0]
